Goal: Task Accomplishment & Management: Use online tool/utility

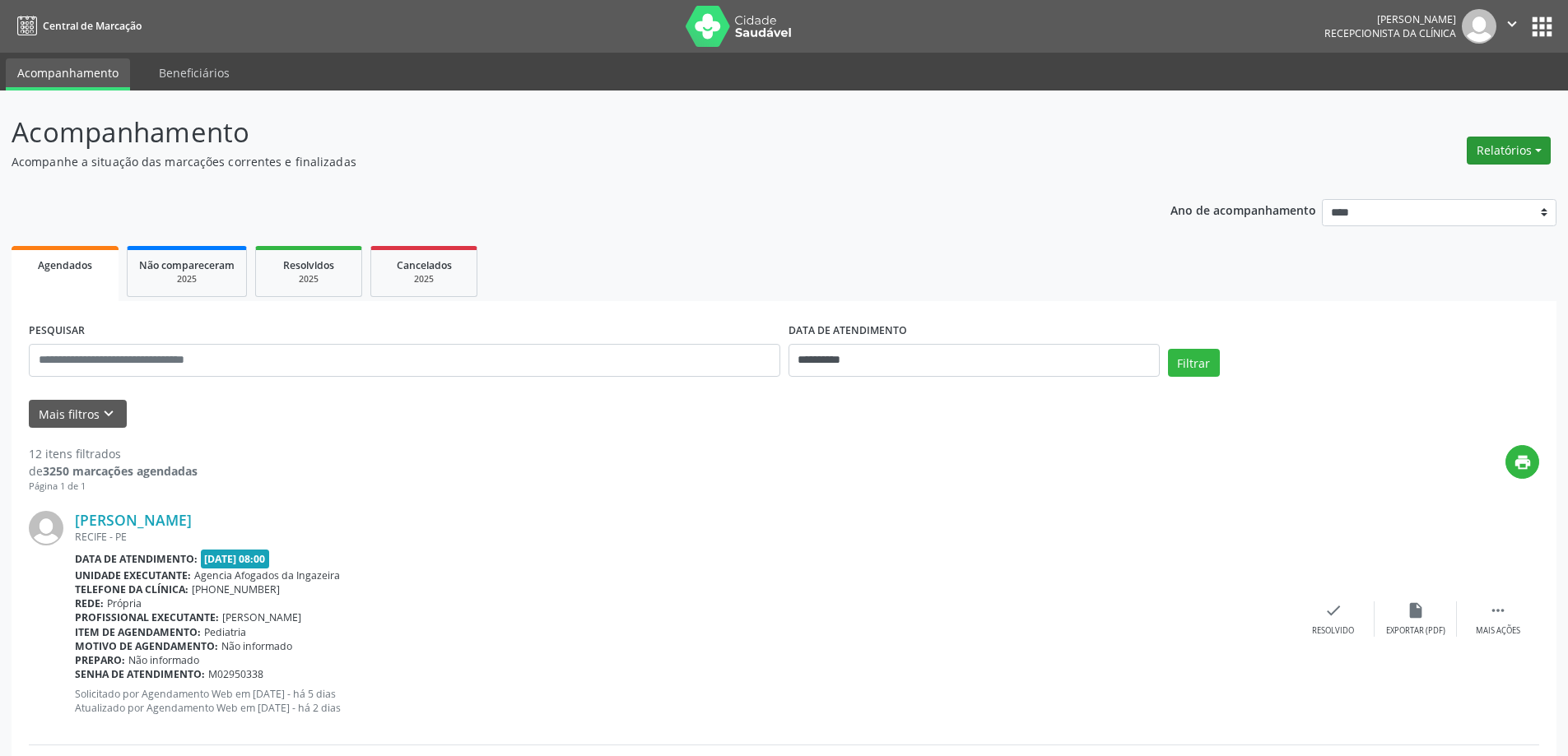
click at [1483, 147] on button "Relatórios" at bounding box center [1509, 150] width 84 height 28
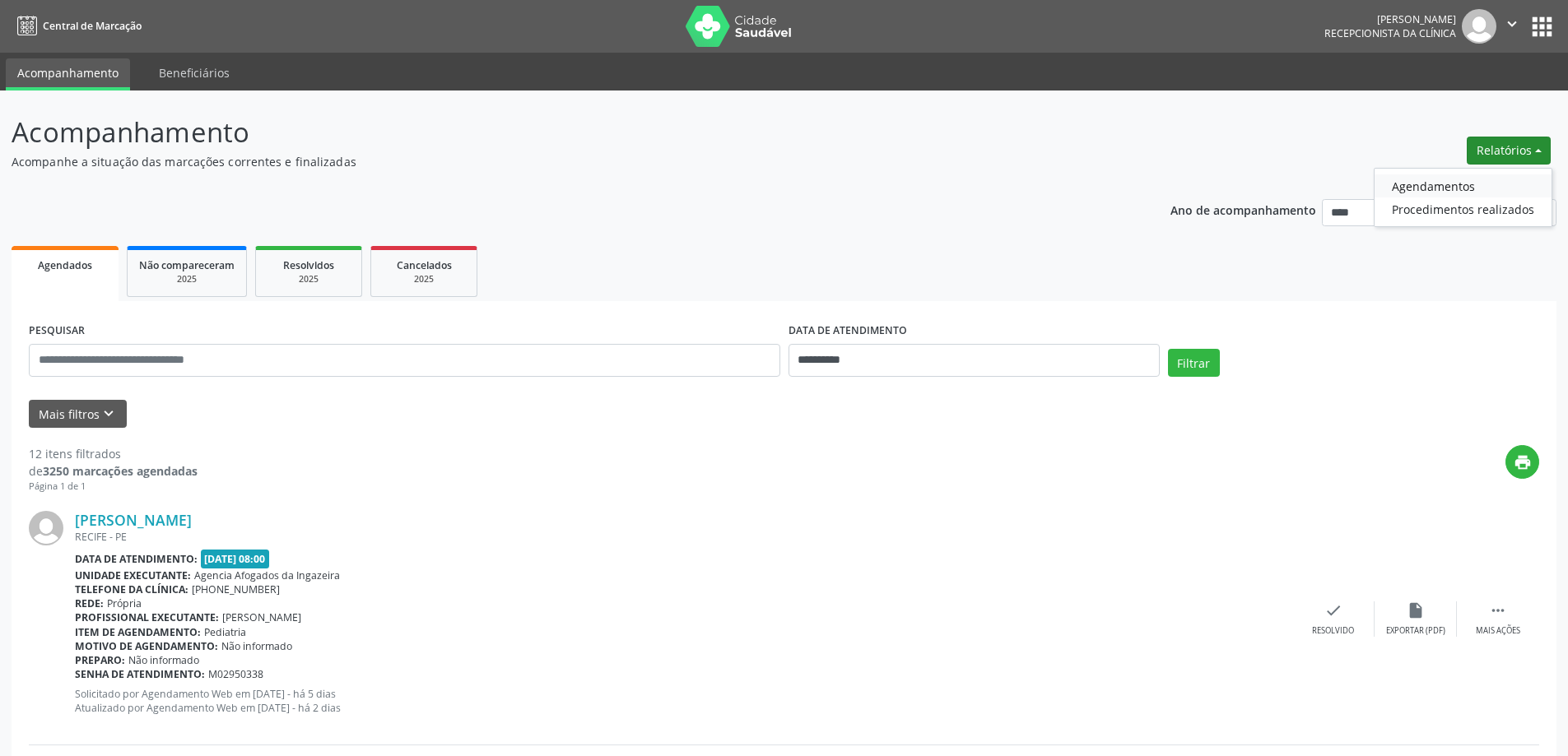
click at [1465, 181] on link "Agendamentos" at bounding box center [1463, 186] width 177 height 23
select select "*"
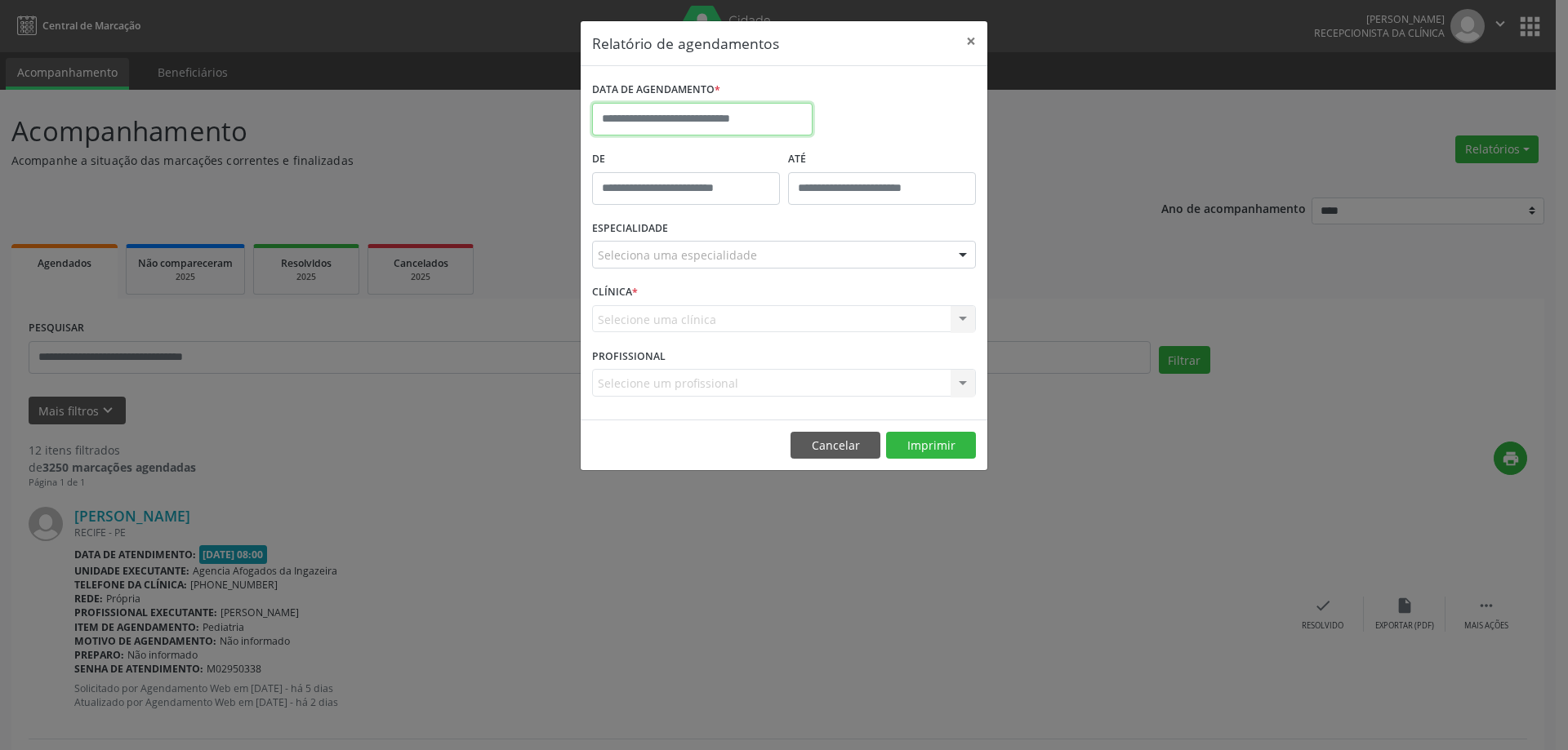
click at [688, 109] on input "text" at bounding box center [702, 119] width 221 height 33
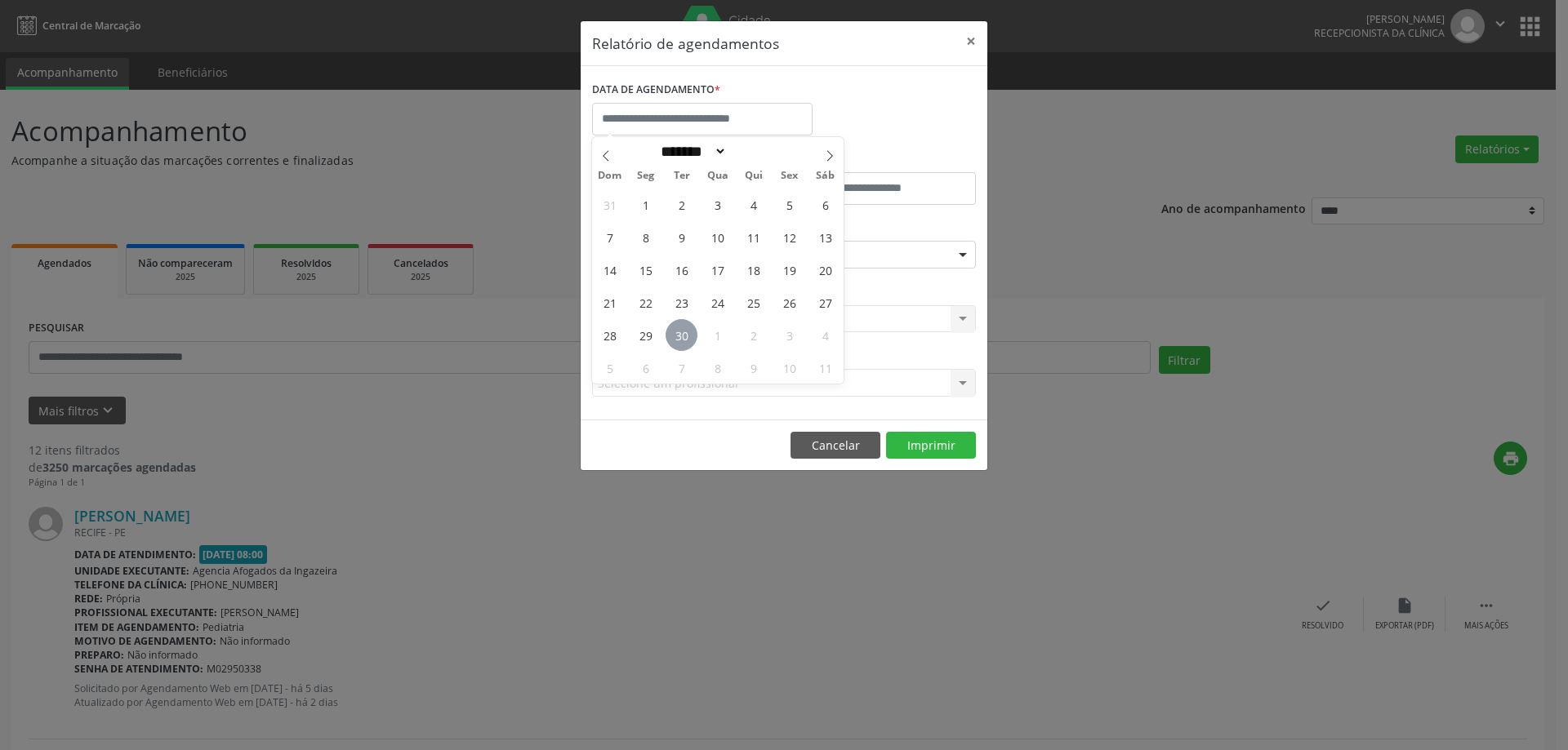
click at [679, 338] on span "30" at bounding box center [681, 335] width 32 height 32
type input "**********"
click at [679, 338] on span "30" at bounding box center [681, 335] width 32 height 32
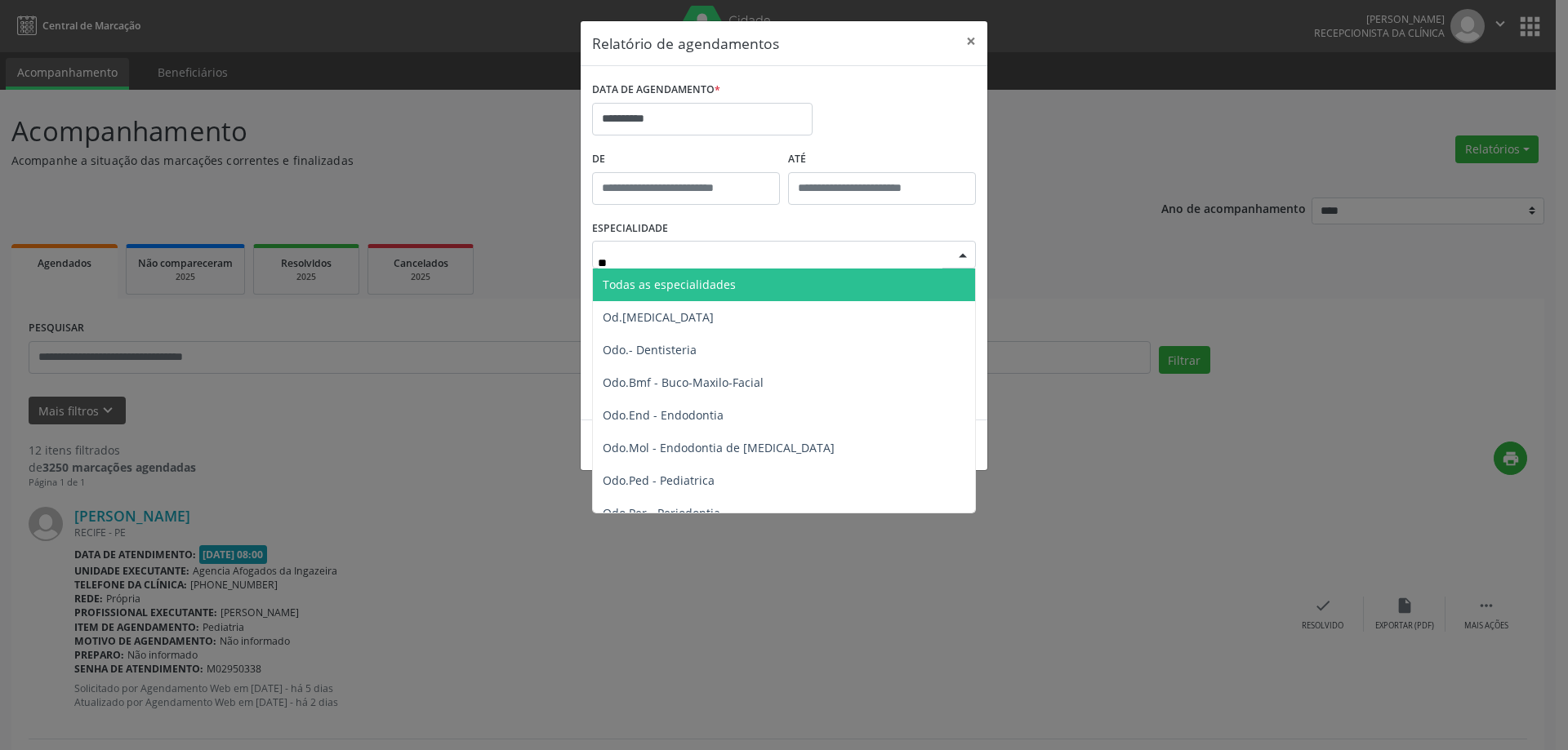
type input "***"
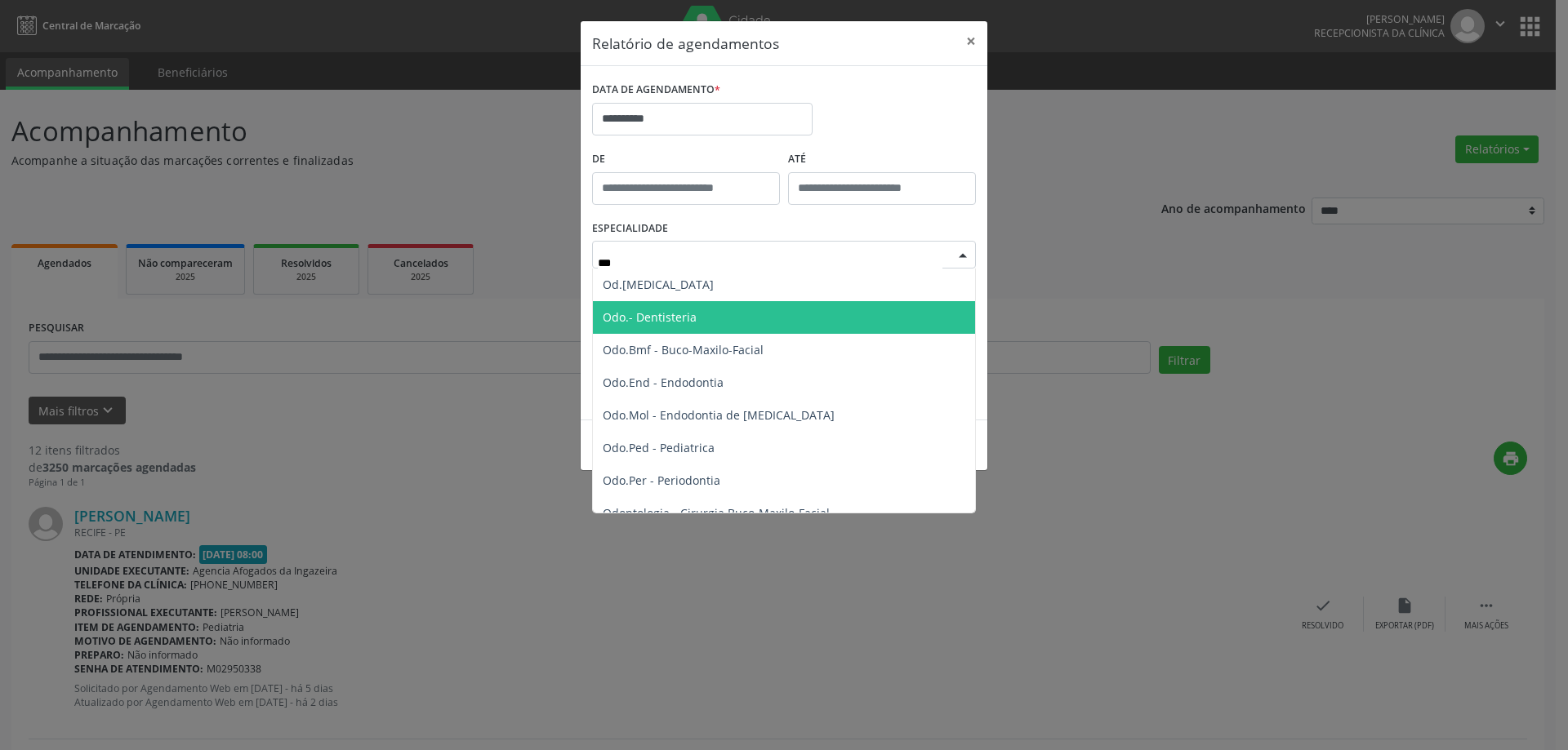
click at [679, 312] on span "Odo.- Dentisteria" at bounding box center [649, 317] width 94 height 15
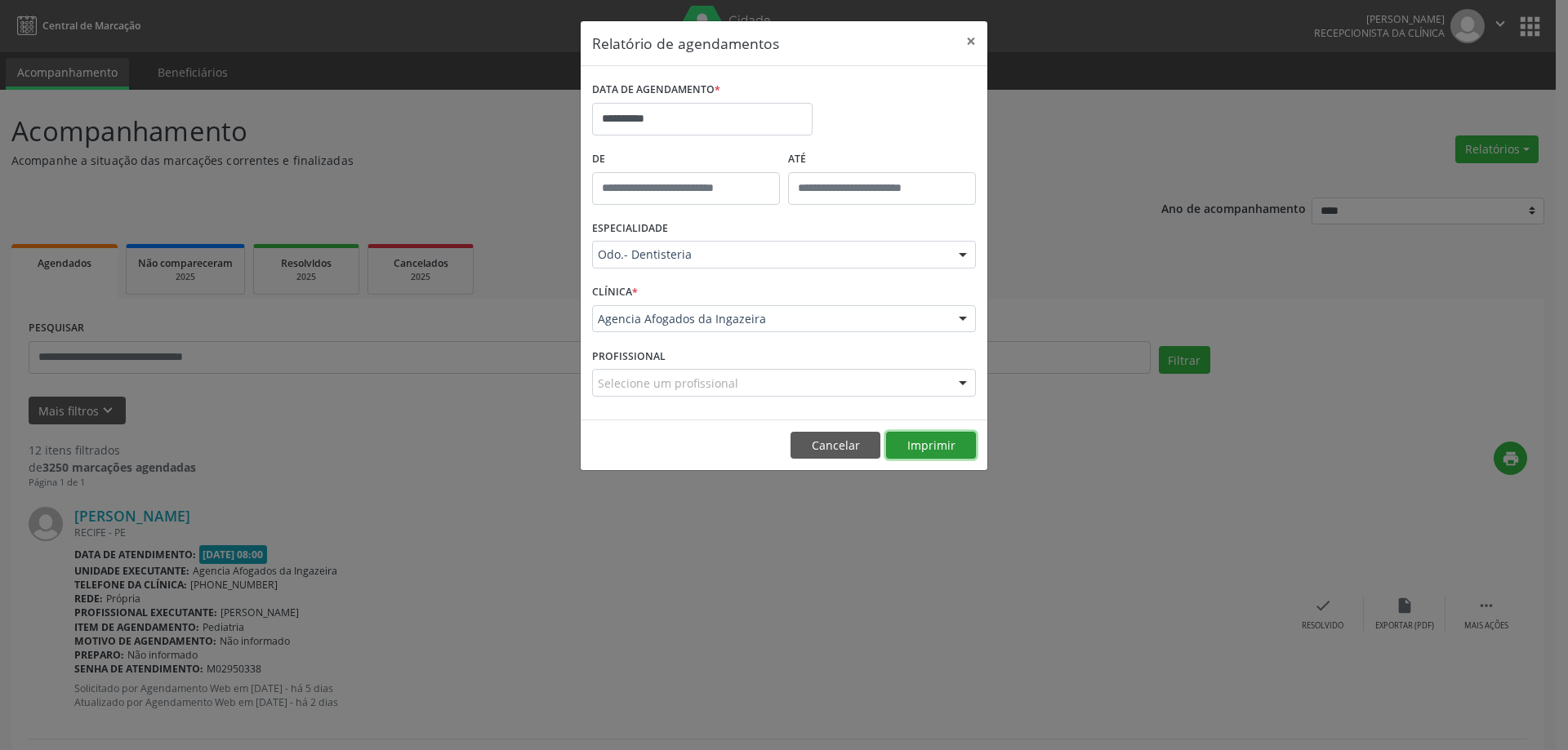
click at [934, 434] on button "Imprimir" at bounding box center [931, 446] width 90 height 28
click at [968, 42] on button "×" at bounding box center [971, 41] width 33 height 40
